Goal: Information Seeking & Learning: Learn about a topic

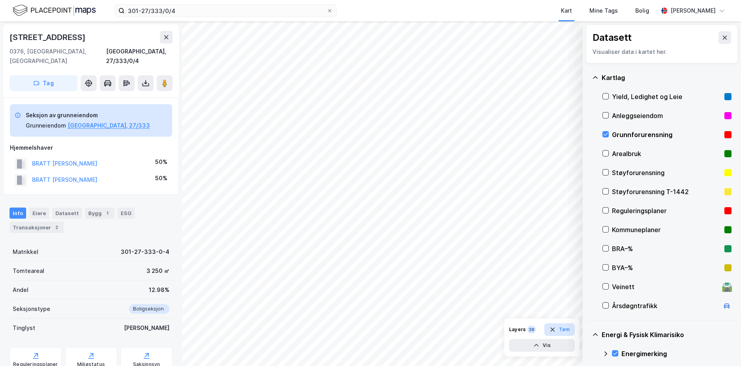
click at [563, 328] on button "Tøm" at bounding box center [559, 329] width 30 height 13
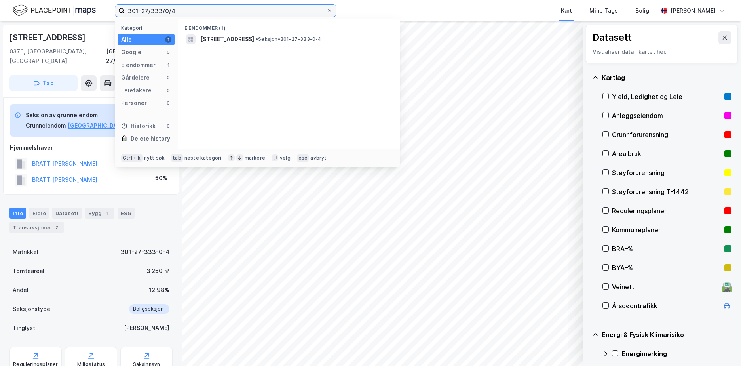
click at [186, 15] on input "301-27/333/0/4" at bounding box center [226, 11] width 202 height 12
drag, startPoint x: 180, startPoint y: 9, endPoint x: 119, endPoint y: 5, distance: 61.1
click at [119, 5] on label "301-27/333/0/4" at bounding box center [226, 10] width 222 height 13
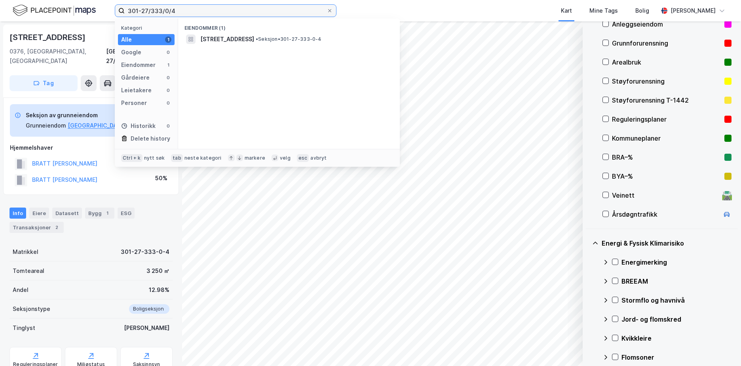
paste input "5544/49/1"
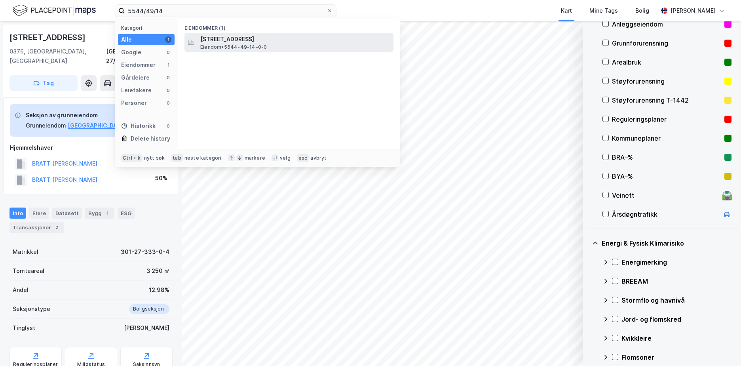
click at [246, 43] on span "[STREET_ADDRESS]" at bounding box center [295, 38] width 190 height 9
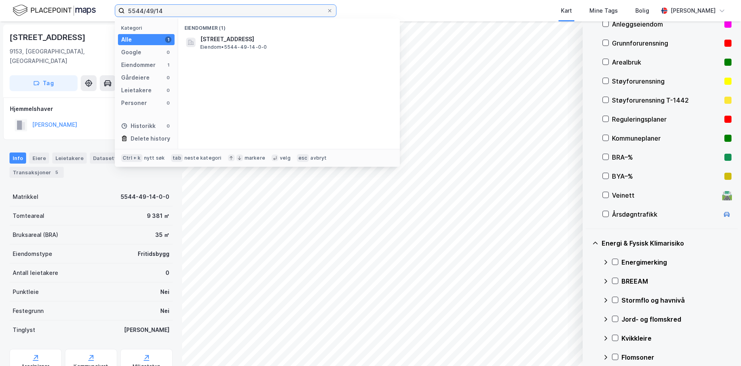
drag, startPoint x: 171, startPoint y: 14, endPoint x: 107, endPoint y: 9, distance: 63.5
click at [112, 9] on div "5544/49/14 Kategori Alle 1 Google 0 Eiendommer 1 Gårdeiere 0 Leietakere 0 Perso…" at bounding box center [370, 10] width 741 height 21
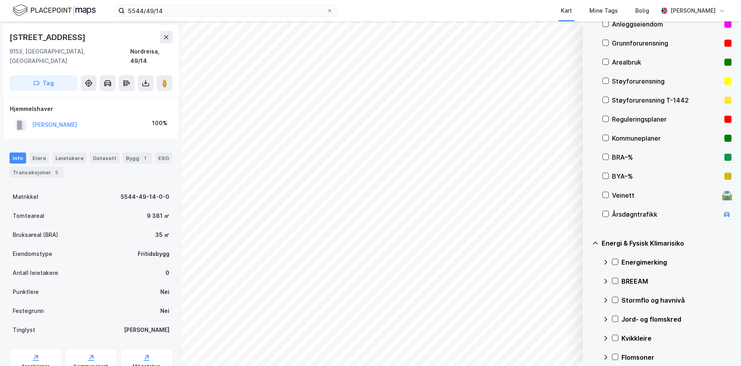
click at [415, 6] on div "Kart Mine Tags Bolig" at bounding box center [515, 10] width 283 height 21
click at [614, 44] on div "Grunnforurensning" at bounding box center [666, 42] width 109 height 9
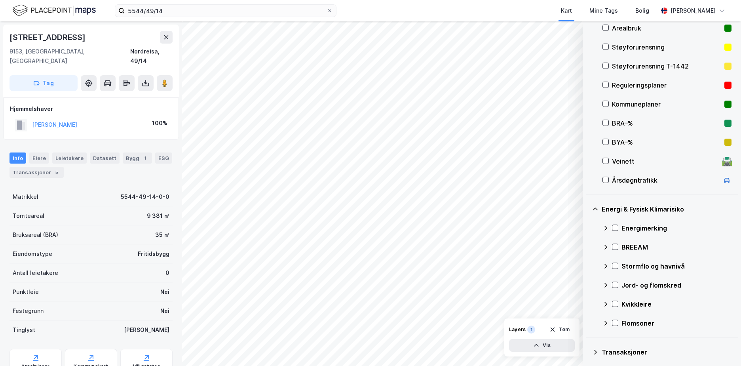
scroll to position [187, 0]
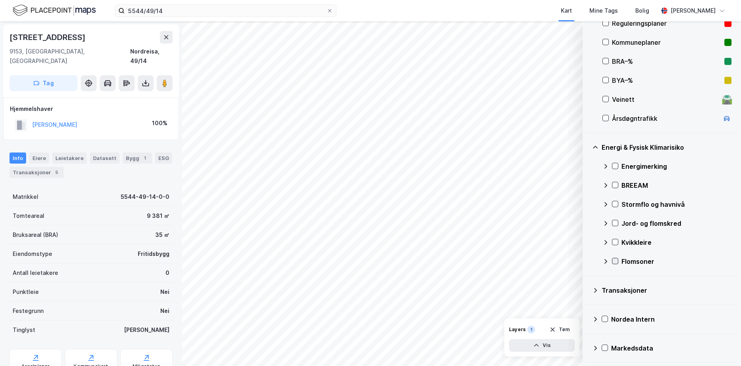
click at [616, 260] on icon at bounding box center [615, 261] width 4 height 3
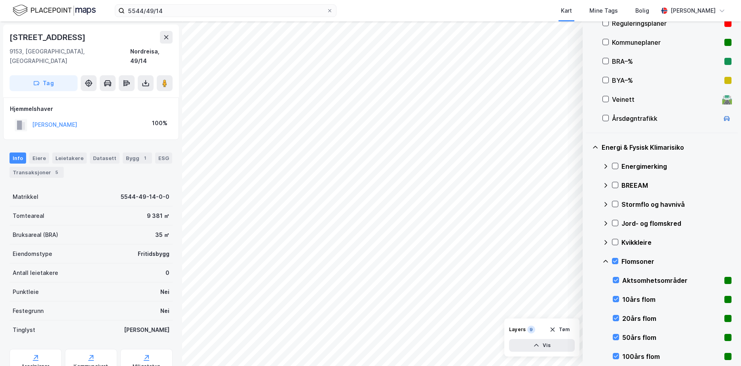
click at [606, 260] on icon at bounding box center [605, 261] width 6 height 6
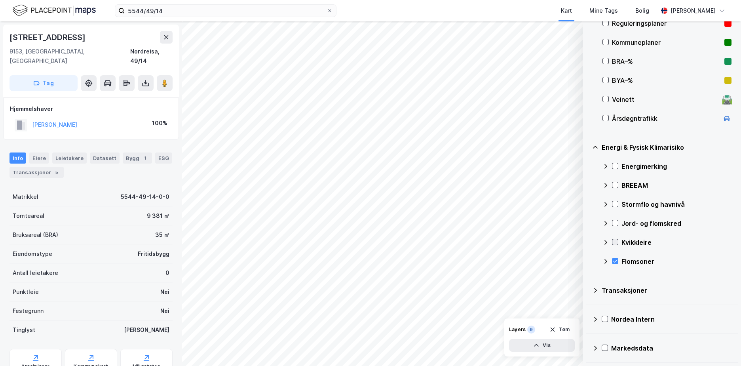
click at [615, 240] on icon at bounding box center [615, 242] width 6 height 6
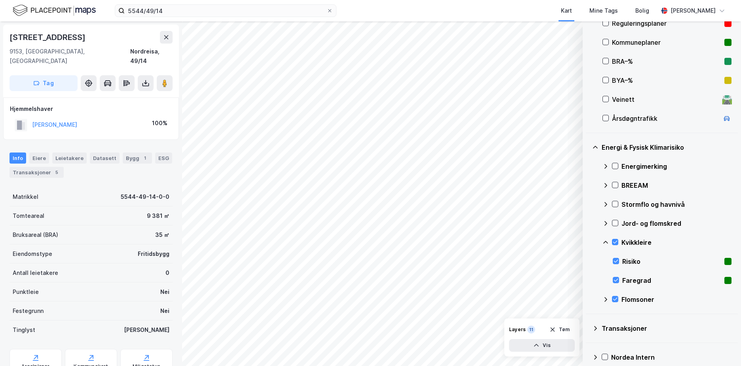
click at [604, 240] on icon at bounding box center [605, 242] width 6 height 6
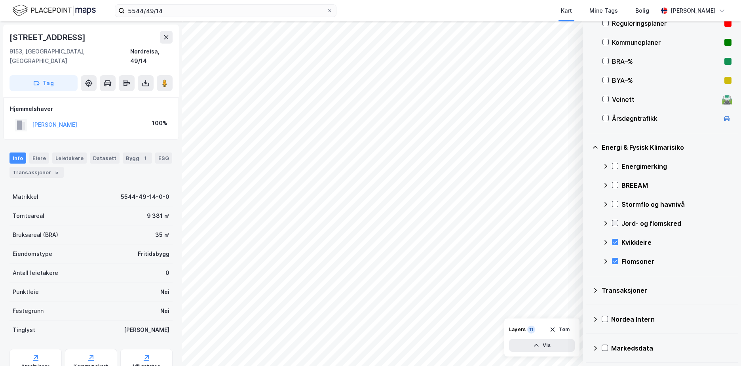
click at [615, 222] on icon at bounding box center [615, 223] width 6 height 6
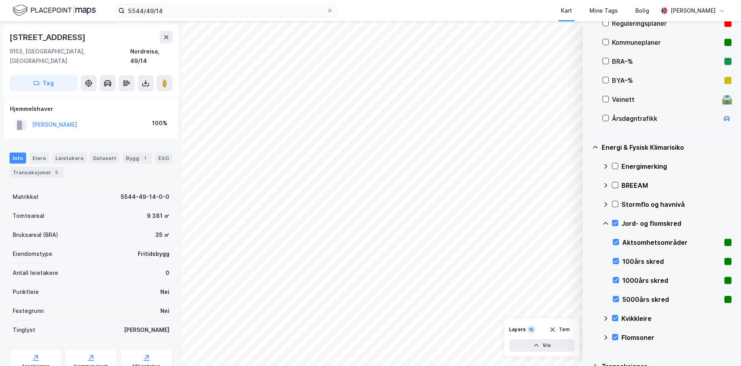
click at [606, 222] on icon at bounding box center [605, 223] width 6 height 6
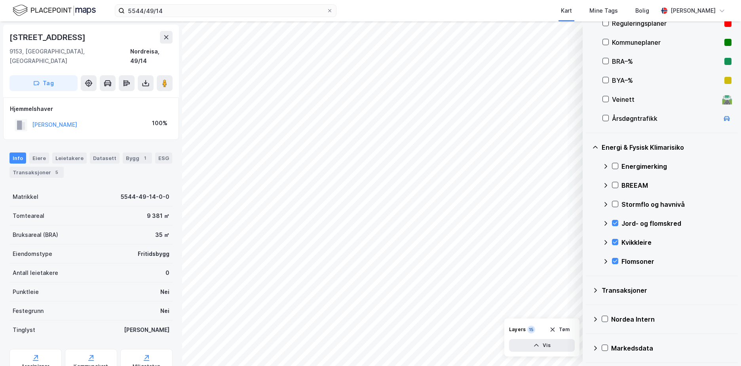
click at [604, 203] on icon at bounding box center [605, 204] width 6 height 6
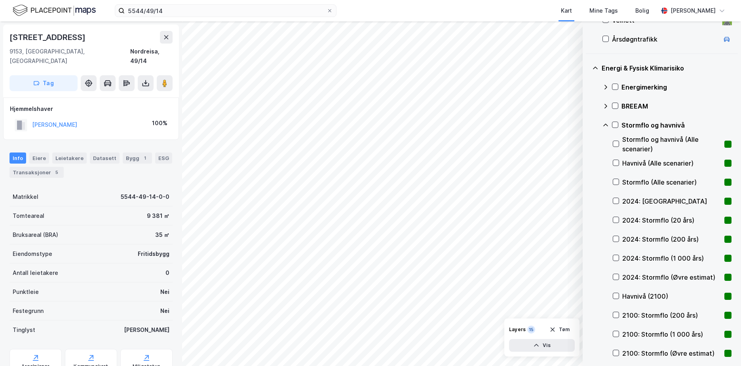
scroll to position [306, 0]
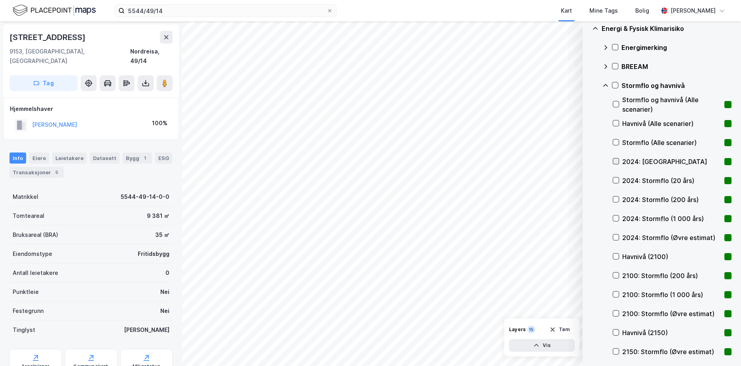
click at [615, 161] on icon at bounding box center [616, 161] width 6 height 6
click at [615, 160] on icon at bounding box center [616, 161] width 6 height 6
click at [615, 180] on icon at bounding box center [616, 180] width 6 height 6
click at [618, 162] on icon at bounding box center [616, 161] width 6 height 6
click at [606, 82] on icon at bounding box center [605, 85] width 6 height 6
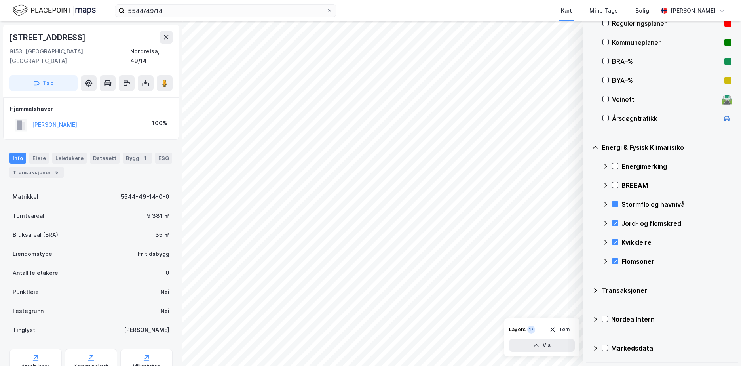
scroll to position [187, 0]
click at [616, 165] on icon at bounding box center [615, 166] width 4 height 3
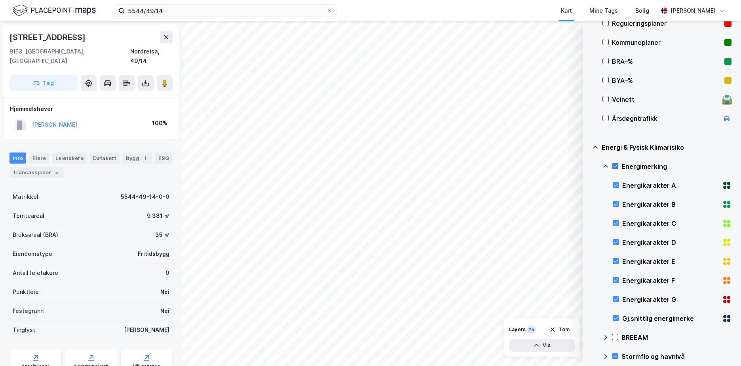
scroll to position [306, 0]
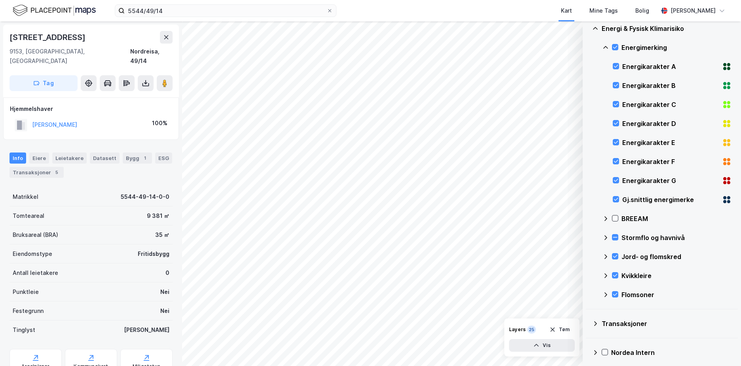
click at [605, 46] on icon at bounding box center [605, 47] width 5 height 2
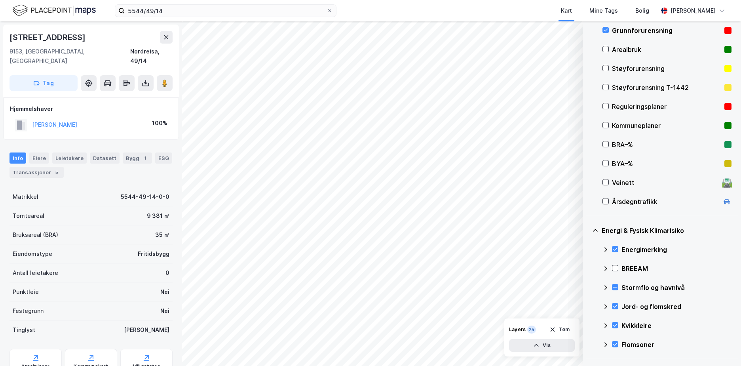
scroll to position [99, 0]
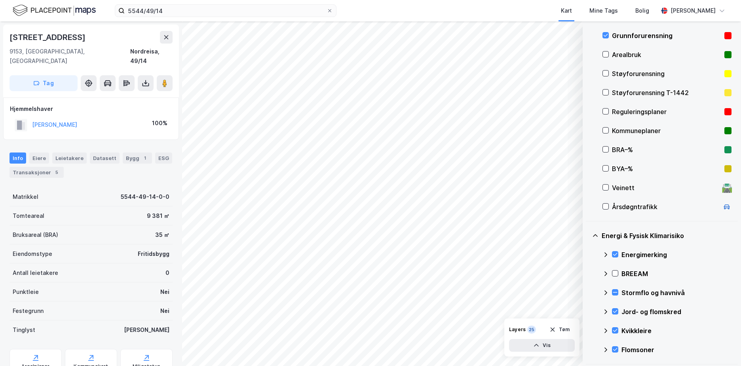
click at [607, 293] on icon at bounding box center [605, 292] width 6 height 6
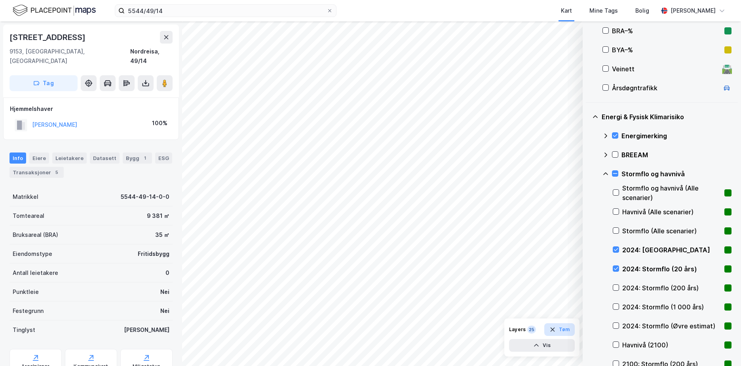
click at [560, 328] on button "Tøm" at bounding box center [559, 329] width 30 height 13
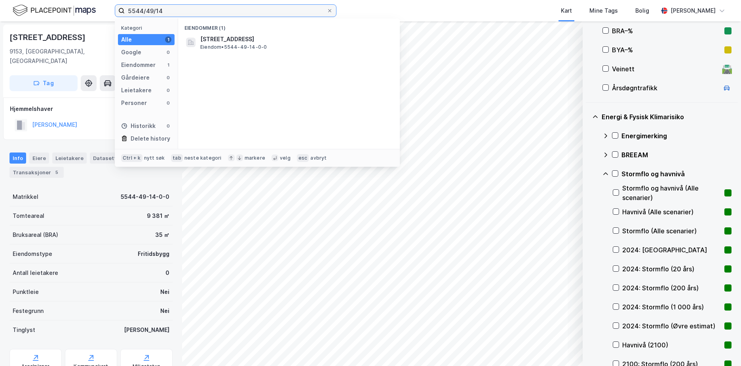
drag, startPoint x: 167, startPoint y: 10, endPoint x: 68, endPoint y: 35, distance: 101.9
click at [79, 20] on div "5544/49/14 Kategori Alle 1 Google 0 Eiendommer 1 Gårdeiere 0 Leietakere 0 Perso…" at bounding box center [370, 10] width 741 height 21
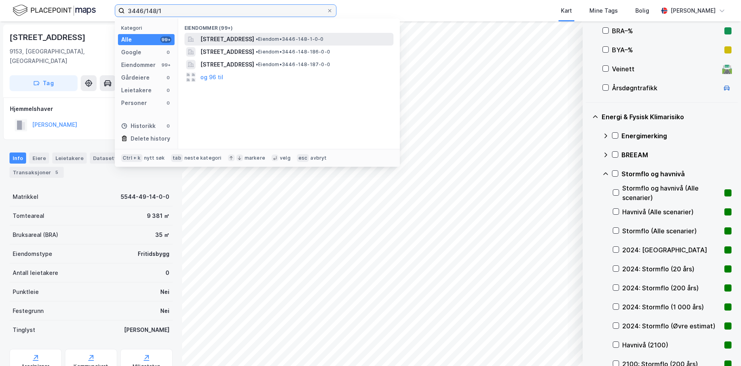
type input "3446/148/1"
click at [254, 37] on span "[STREET_ADDRESS]" at bounding box center [227, 38] width 54 height 9
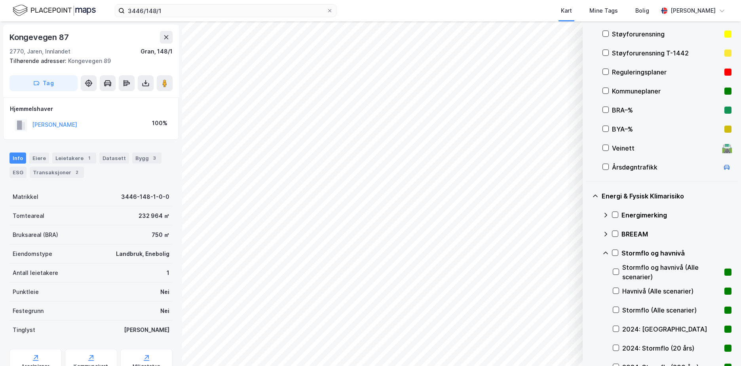
scroll to position [99, 0]
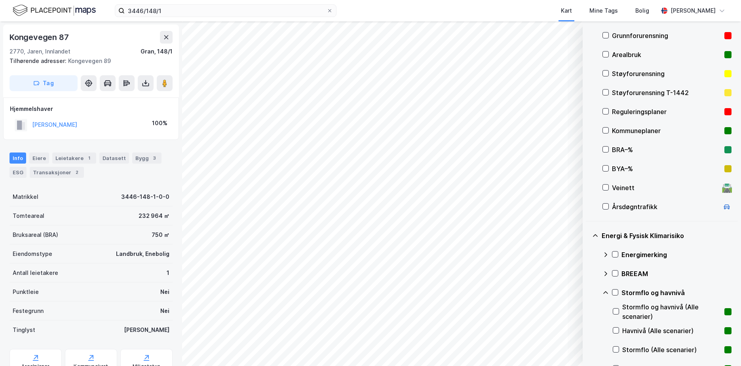
click at [639, 34] on div "Grunnforurensning" at bounding box center [666, 35] width 109 height 9
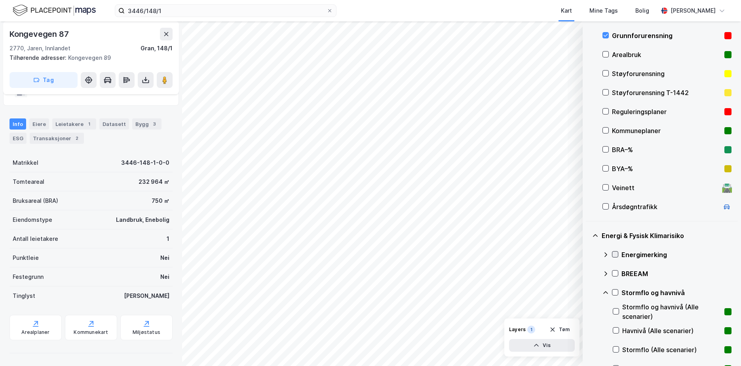
click at [616, 255] on icon at bounding box center [615, 254] width 6 height 6
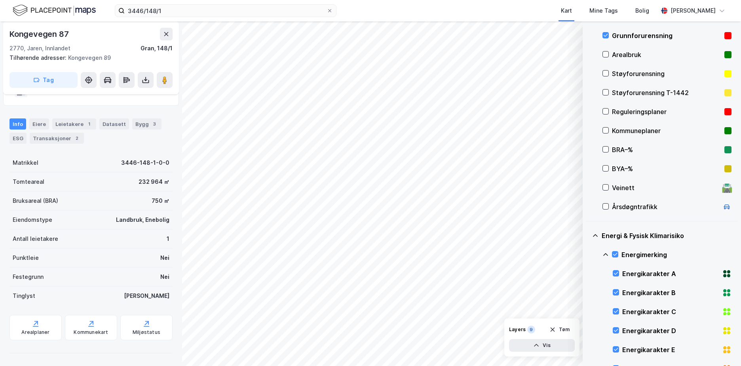
click at [607, 256] on icon at bounding box center [605, 254] width 6 height 6
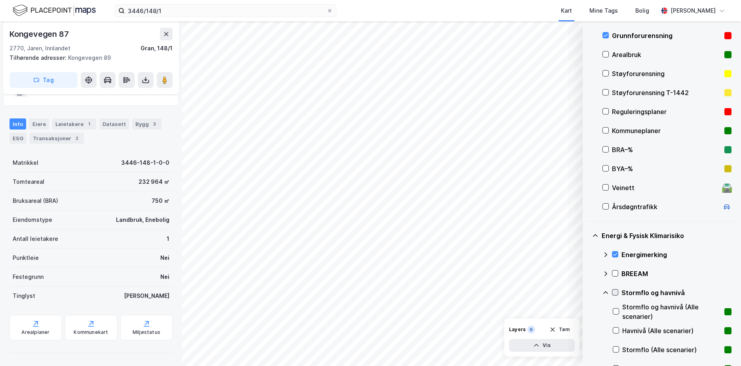
click at [617, 291] on icon at bounding box center [615, 292] width 4 height 3
click at [607, 292] on icon at bounding box center [605, 292] width 5 height 3
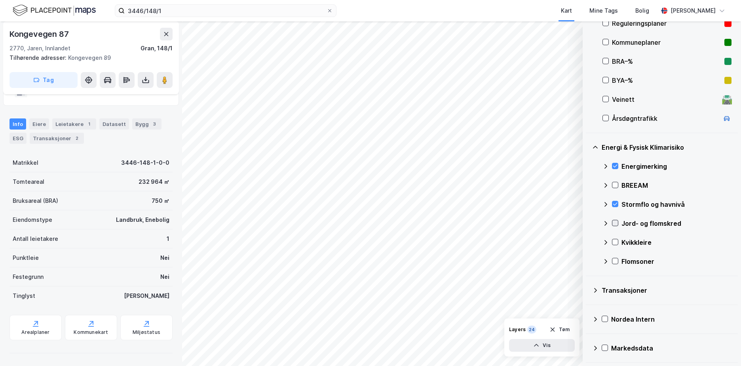
click at [616, 221] on icon at bounding box center [615, 223] width 6 height 6
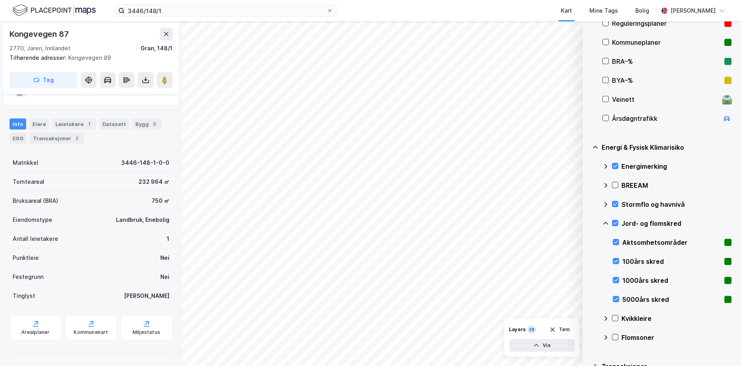
click at [605, 222] on icon at bounding box center [605, 223] width 6 height 6
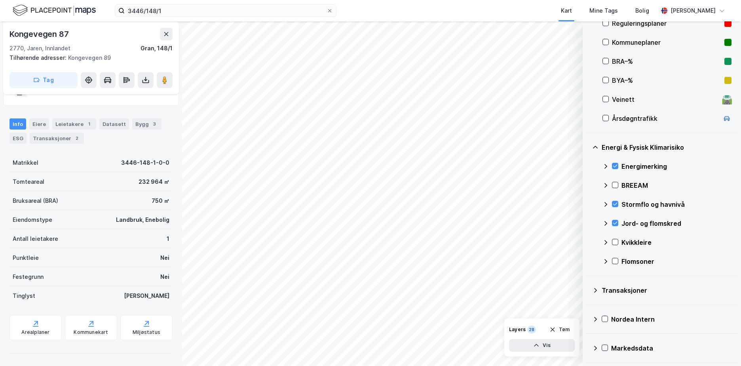
click at [617, 237] on div "Kvikkleire" at bounding box center [666, 242] width 129 height 19
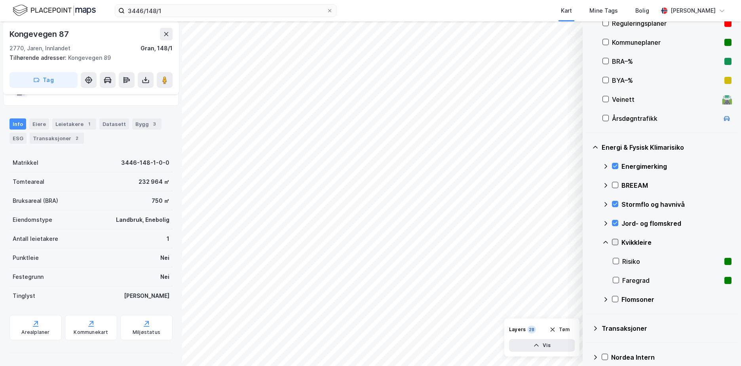
click at [615, 242] on icon at bounding box center [615, 242] width 6 height 6
click at [606, 239] on icon at bounding box center [605, 242] width 6 height 6
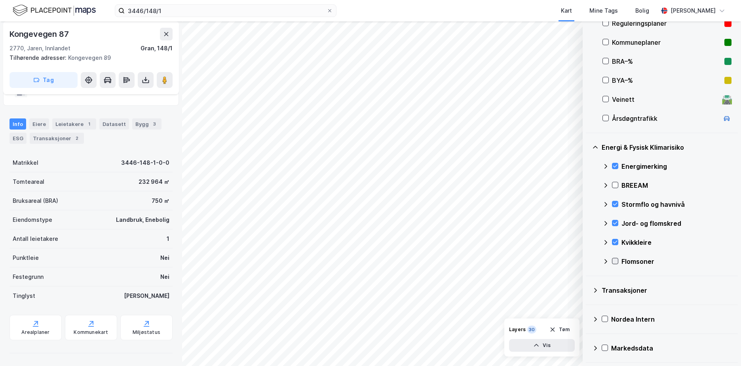
click at [614, 262] on icon at bounding box center [615, 261] width 4 height 3
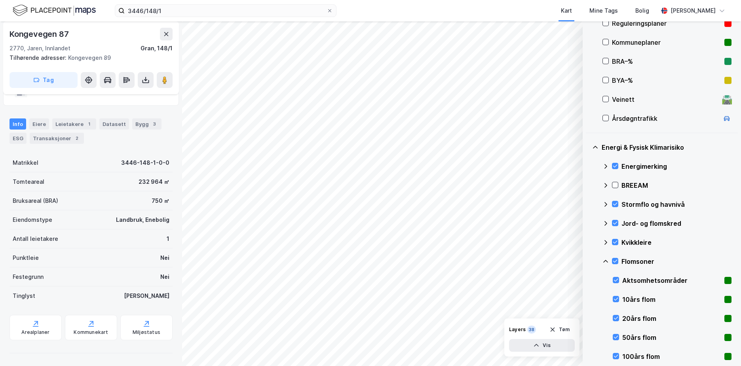
click at [607, 260] on icon at bounding box center [605, 261] width 6 height 6
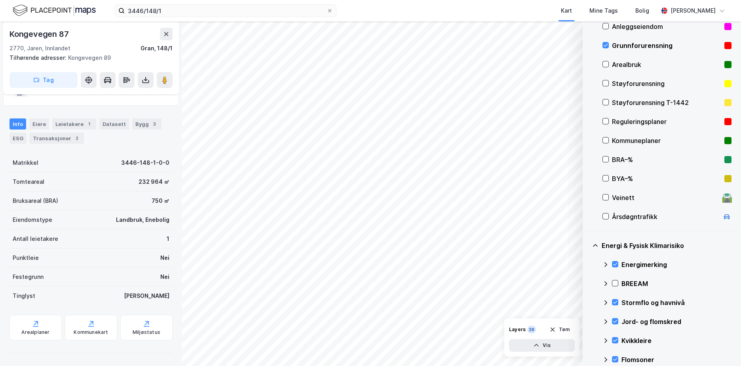
scroll to position [88, 0]
click at [563, 330] on button "Tøm" at bounding box center [559, 329] width 30 height 13
